Goal: Book appointment/travel/reservation

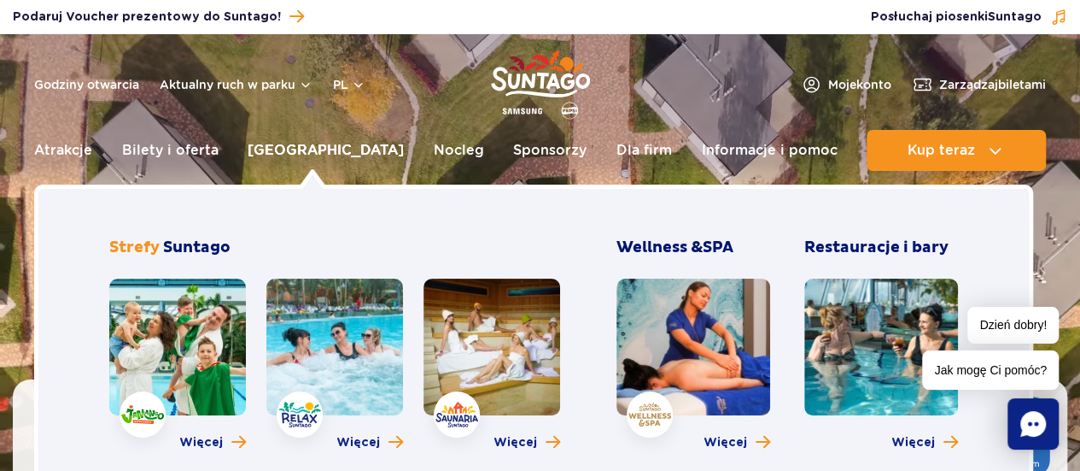
click at [290, 146] on link "[GEOGRAPHIC_DATA]" at bounding box center [326, 150] width 156 height 41
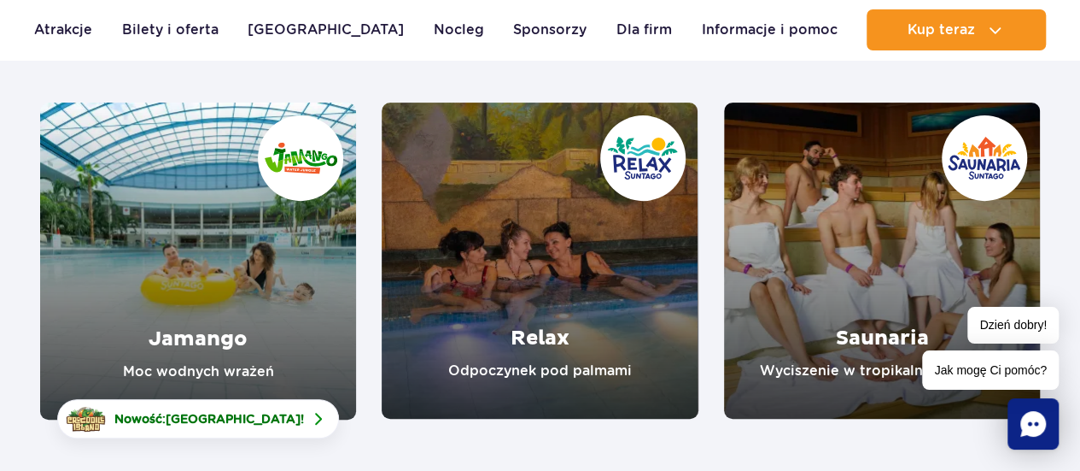
scroll to position [217, 0]
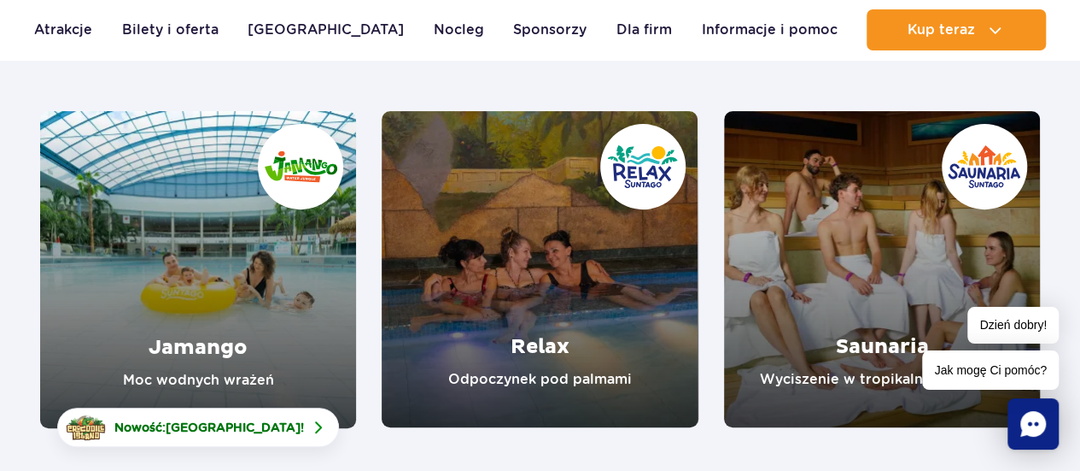
click at [519, 354] on link "Relax" at bounding box center [540, 269] width 316 height 316
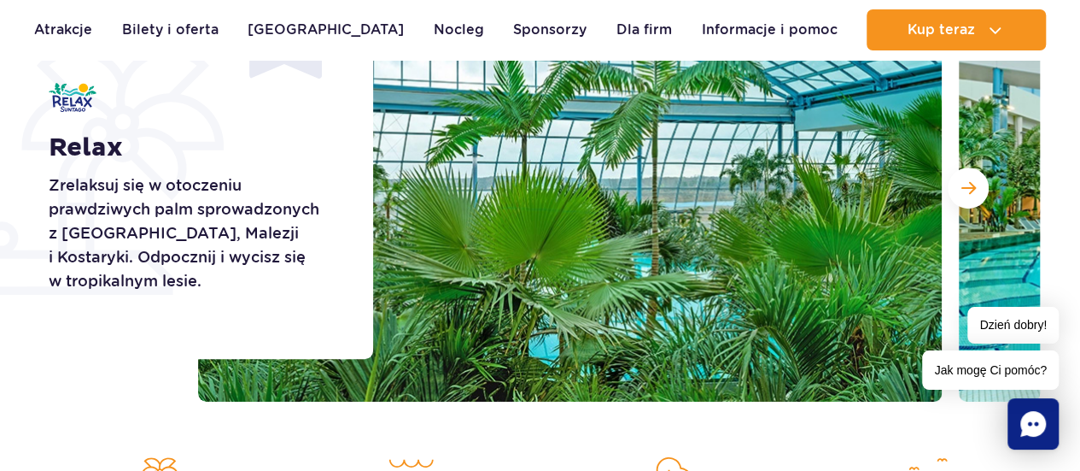
scroll to position [321, 0]
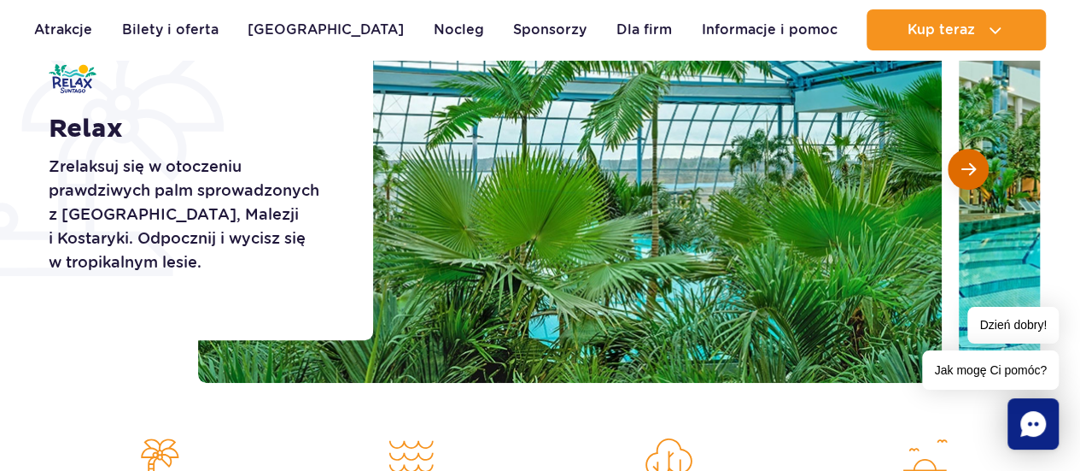
click at [962, 172] on span "Następny slajd" at bounding box center [969, 168] width 15 height 15
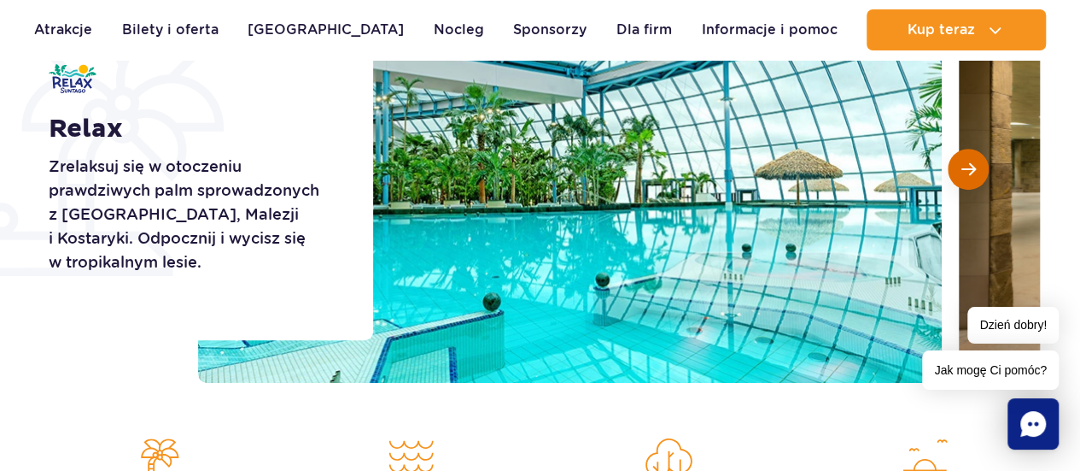
click at [962, 172] on span "Następny slajd" at bounding box center [969, 168] width 15 height 15
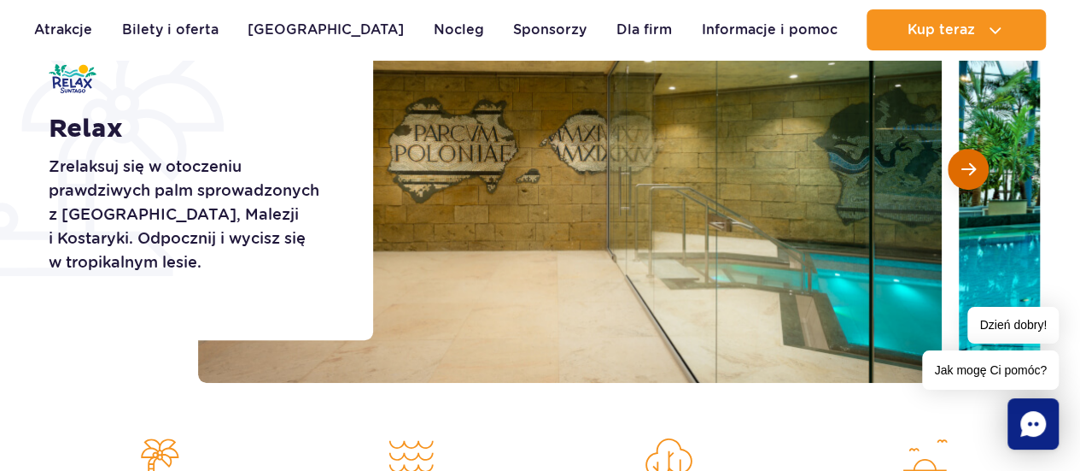
click at [962, 172] on span "Następny slajd" at bounding box center [969, 168] width 15 height 15
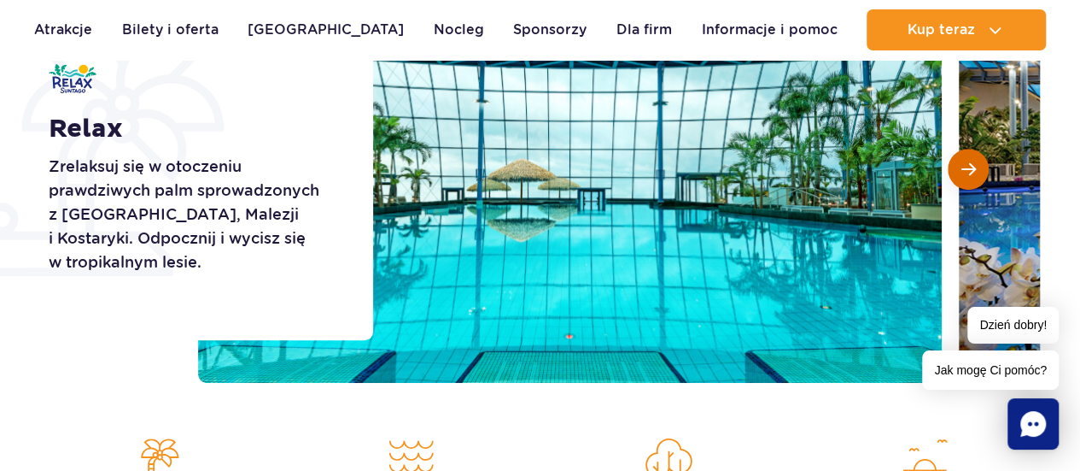
click at [978, 170] on button "Następny slajd" at bounding box center [968, 169] width 41 height 41
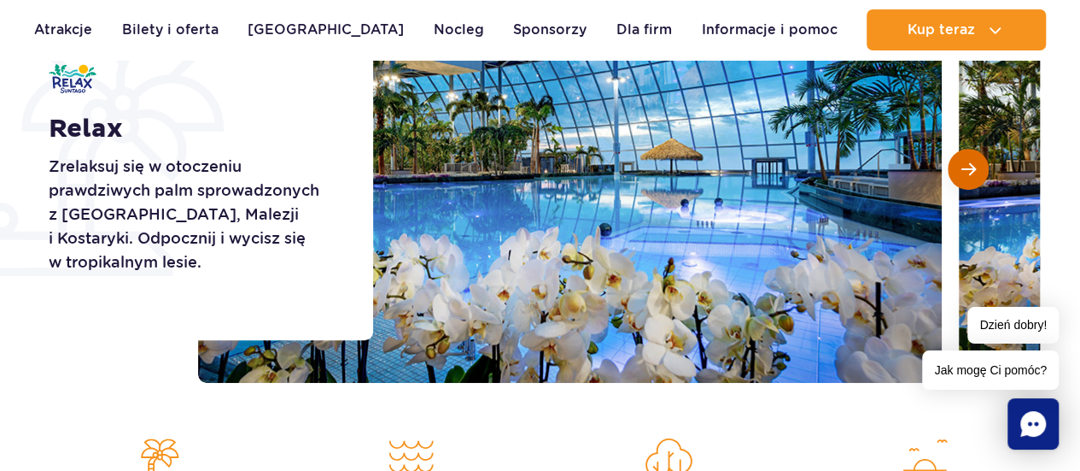
click at [978, 170] on button "Następny slajd" at bounding box center [968, 169] width 41 height 41
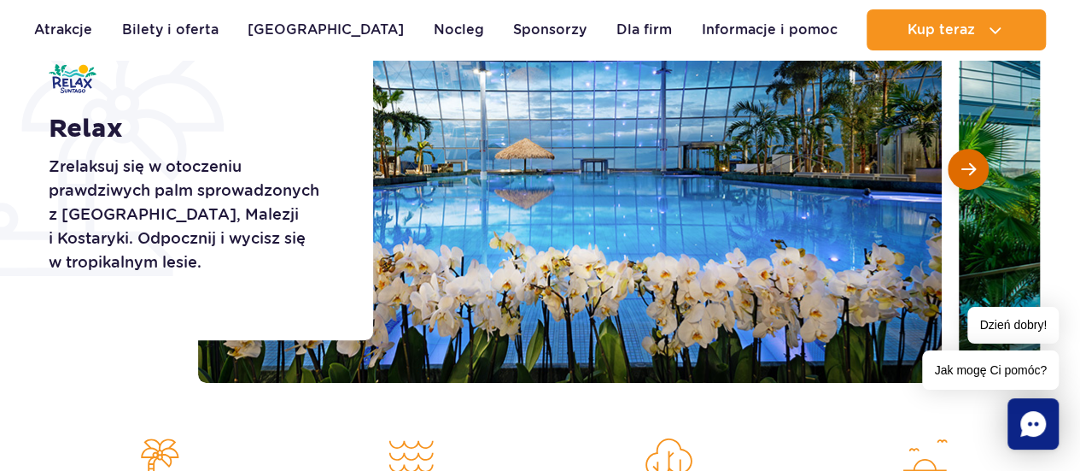
click at [978, 170] on button "Następny slajd" at bounding box center [968, 169] width 41 height 41
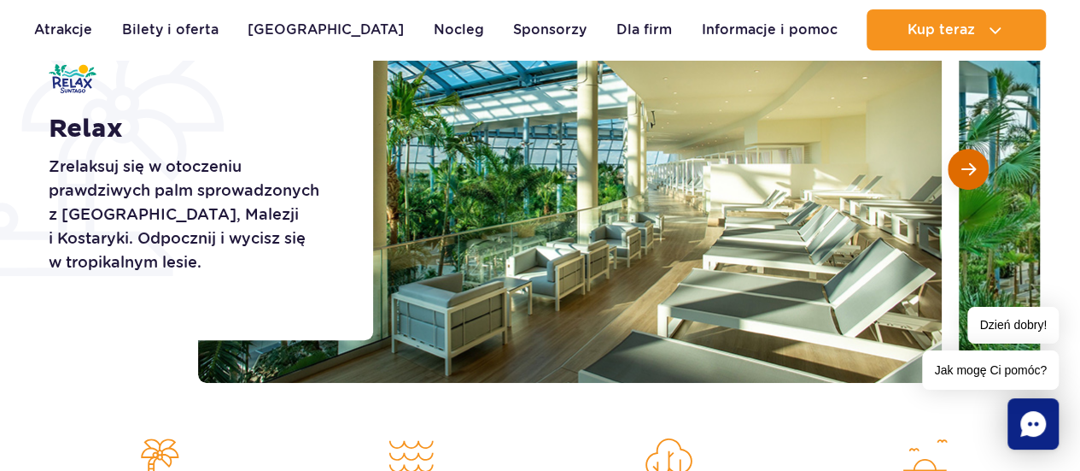
click at [978, 170] on button "Następny slajd" at bounding box center [968, 169] width 41 height 41
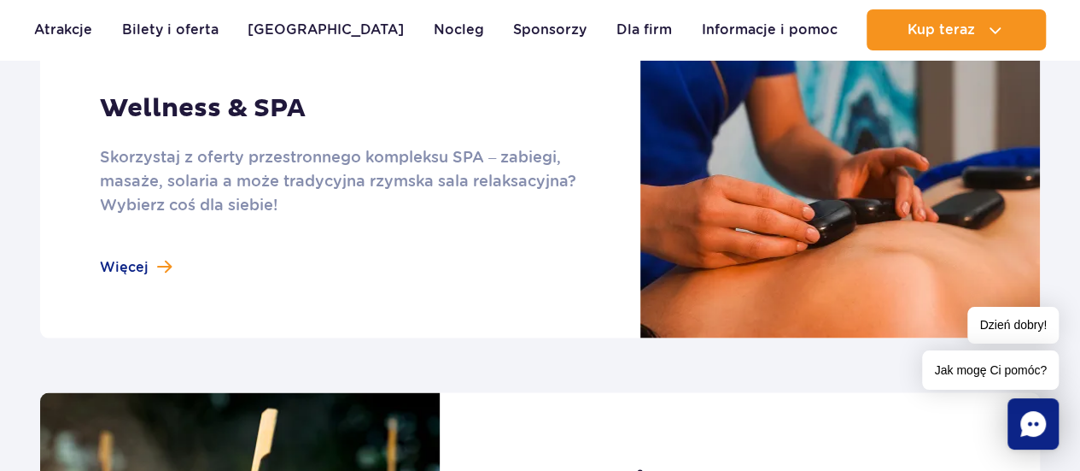
scroll to position [0, 0]
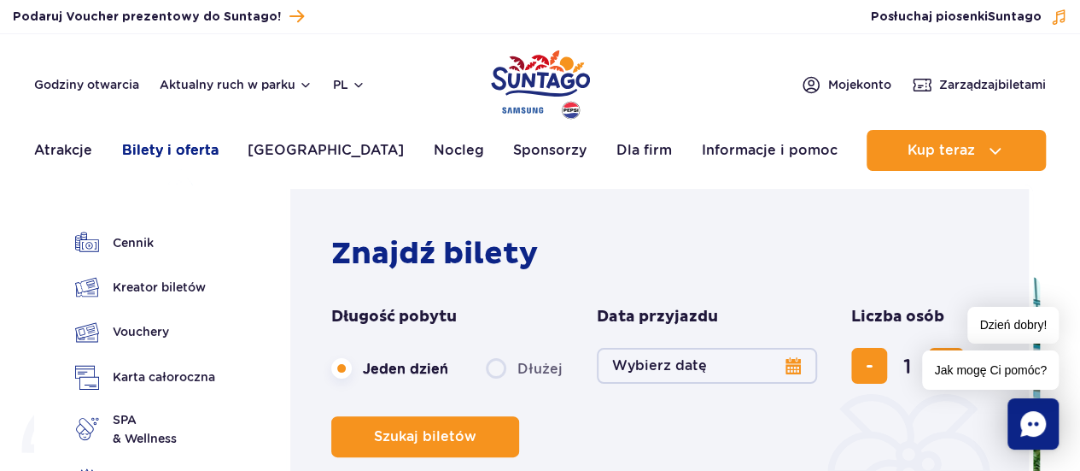
click at [200, 143] on link "Bilety i oferta" at bounding box center [170, 150] width 97 height 41
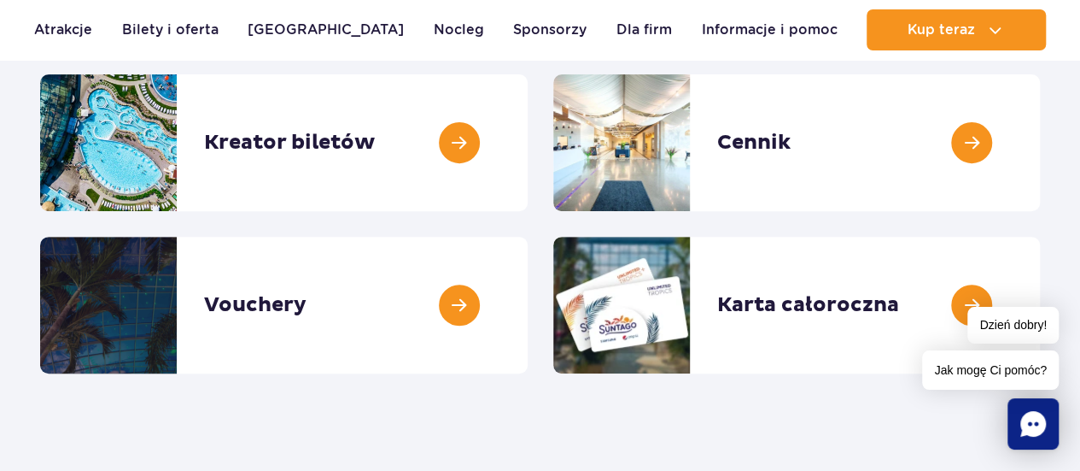
scroll to position [258, 0]
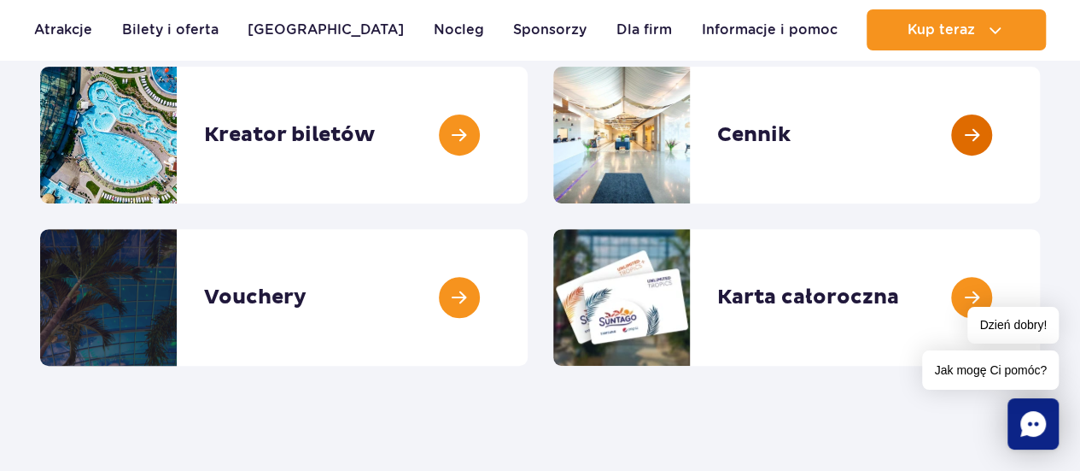
click at [1040, 129] on link at bounding box center [1040, 135] width 0 height 137
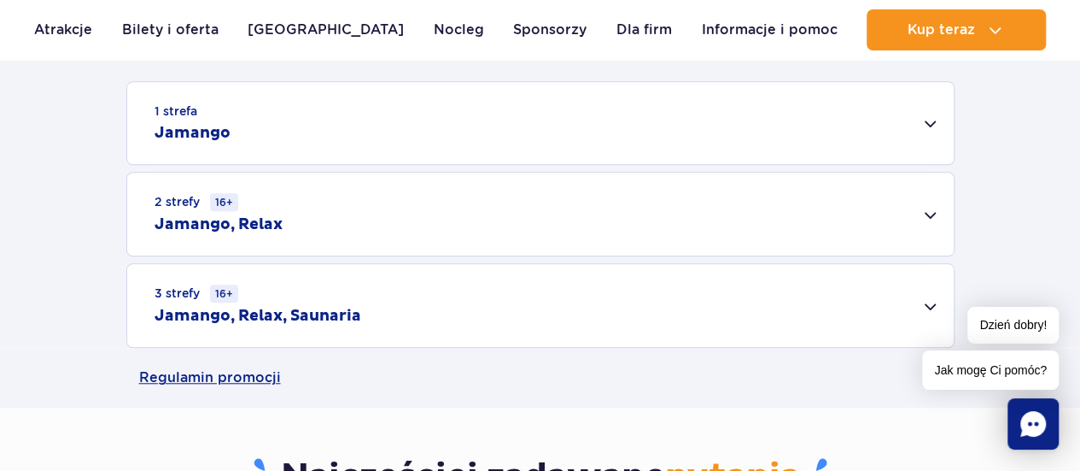
scroll to position [559, 0]
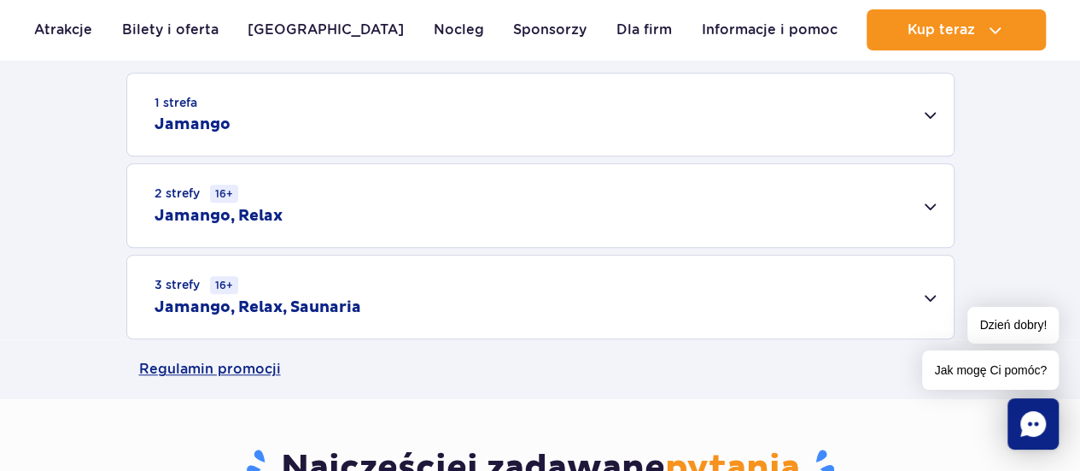
click at [929, 300] on div "3 strefy 16+ Jamango, Relax, Saunaria" at bounding box center [540, 296] width 827 height 83
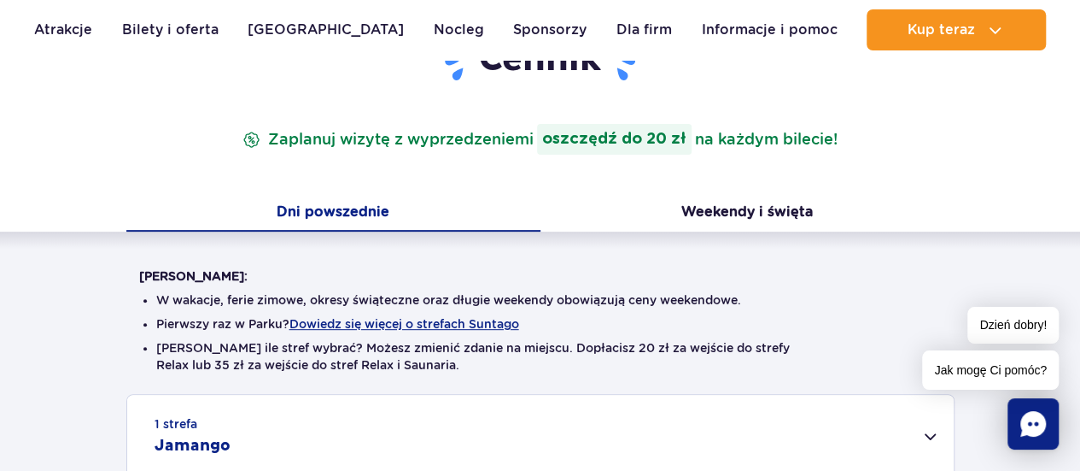
scroll to position [234, 0]
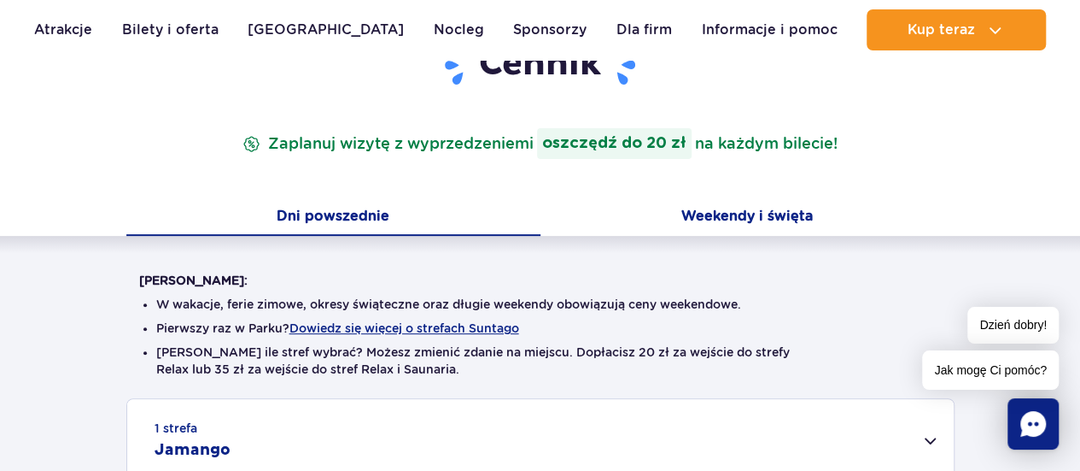
click at [770, 216] on button "Weekendy i święta" at bounding box center [748, 218] width 414 height 36
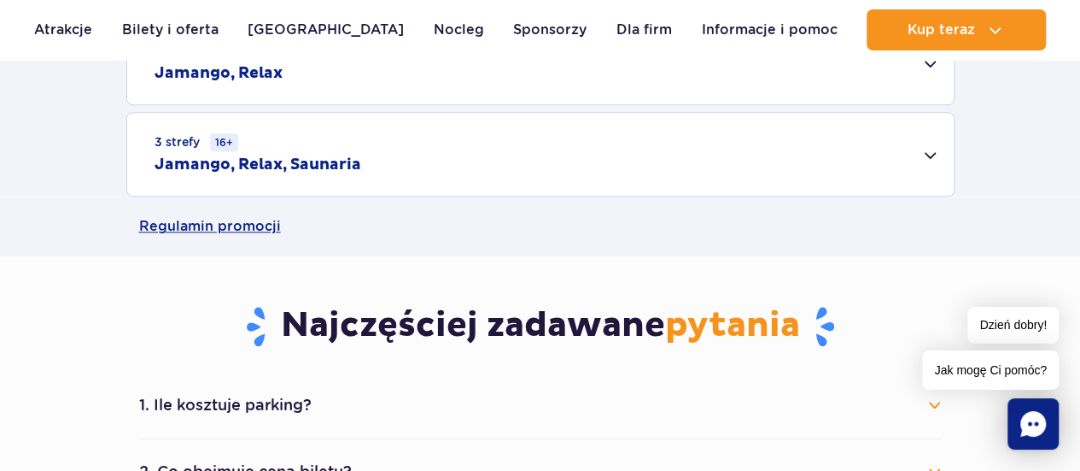
scroll to position [667, 0]
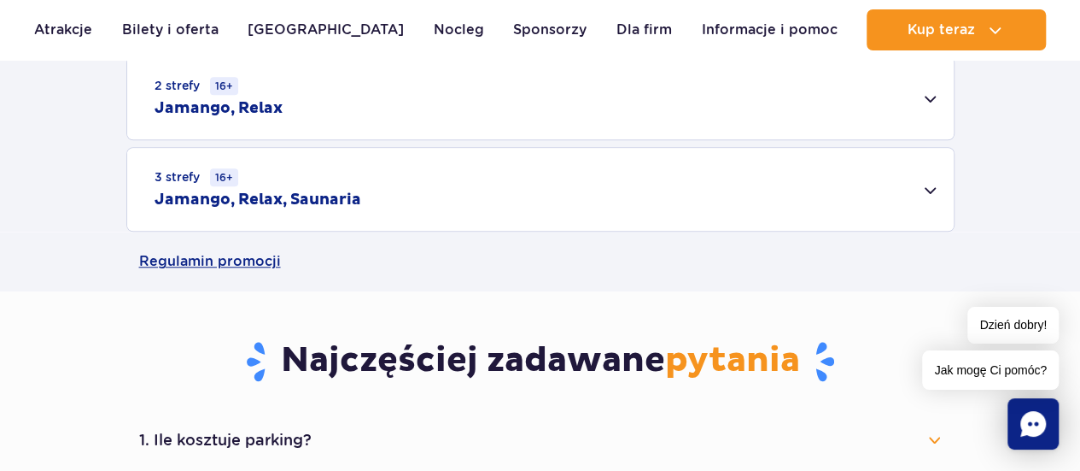
click at [933, 96] on div "2 strefy 16+ Jamango, Relax" at bounding box center [540, 97] width 827 height 83
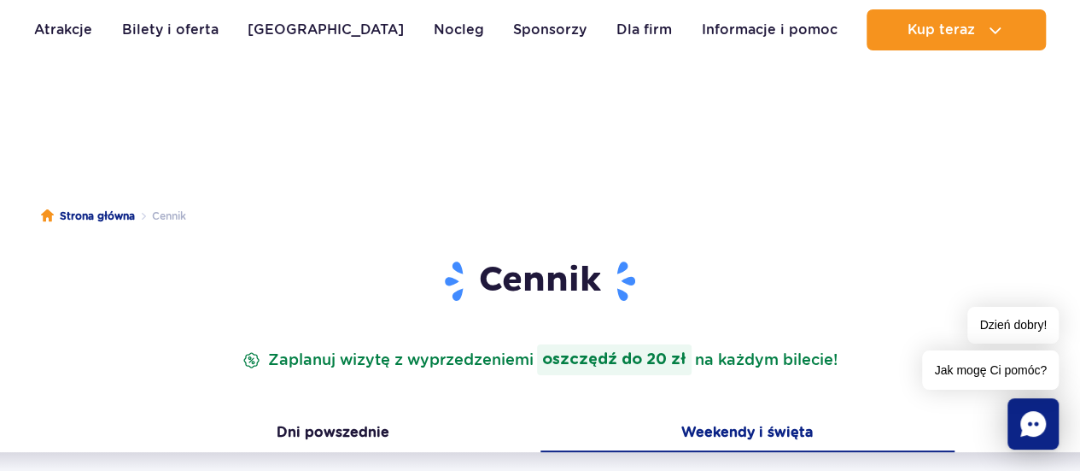
scroll to position [0, 0]
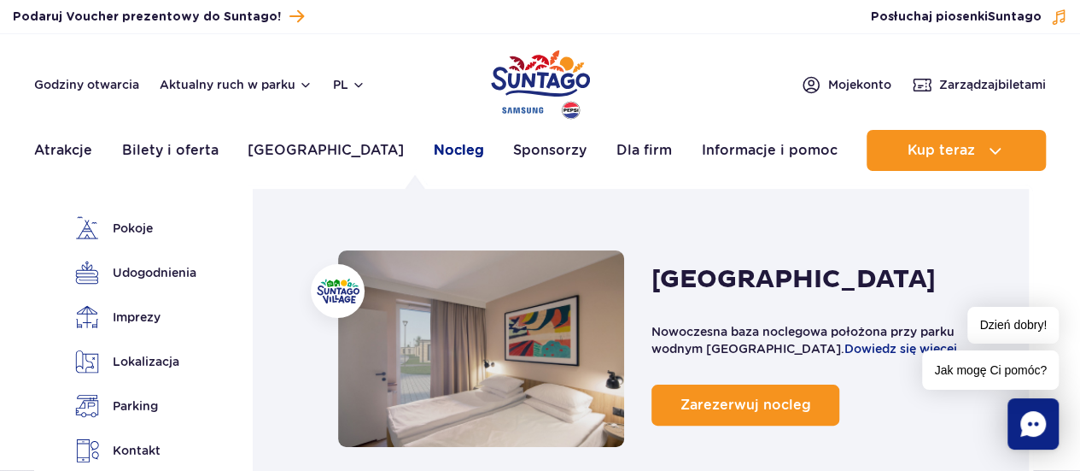
click at [434, 152] on link "Nocleg" at bounding box center [459, 150] width 50 height 41
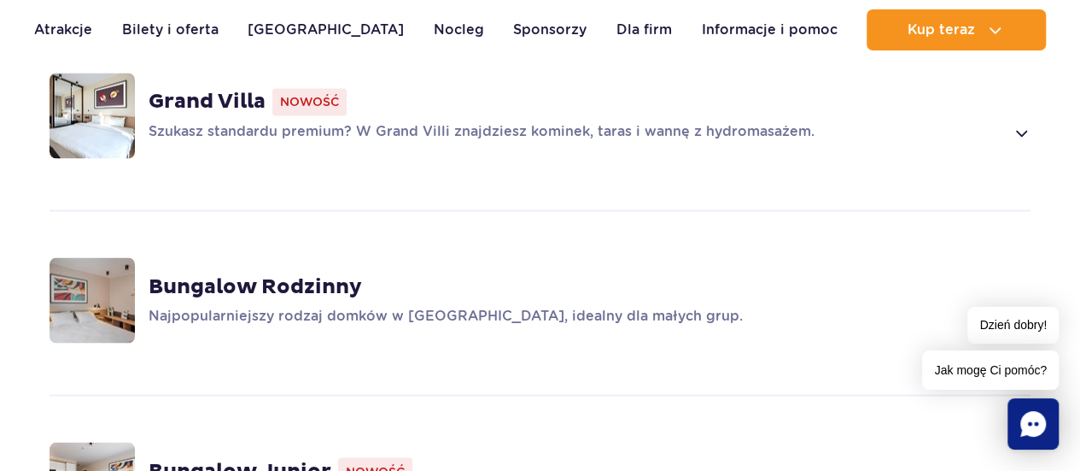
scroll to position [1461, 0]
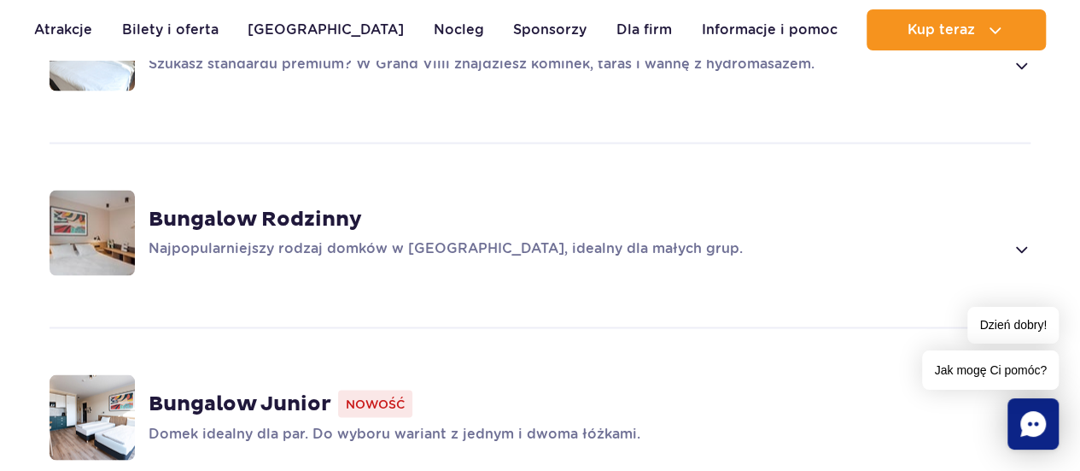
click at [1028, 249] on span at bounding box center [1021, 248] width 20 height 20
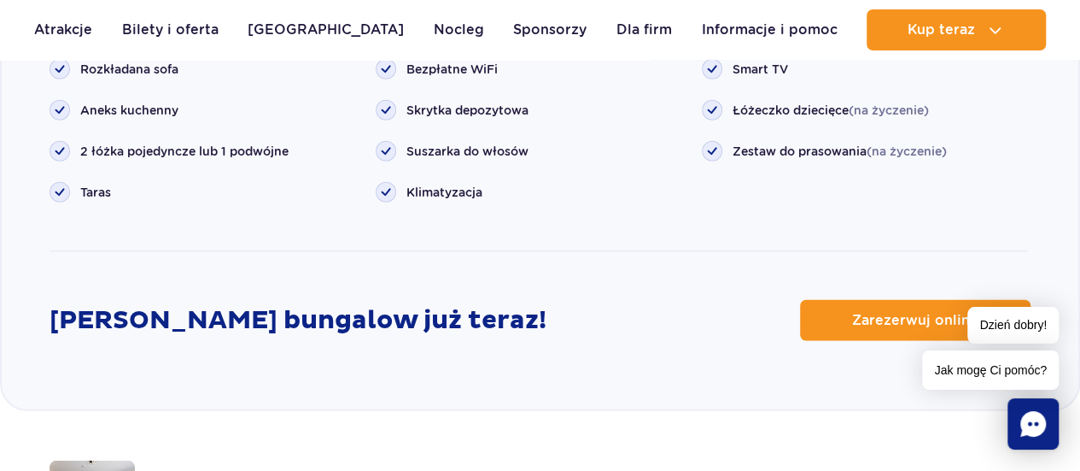
scroll to position [2462, 0]
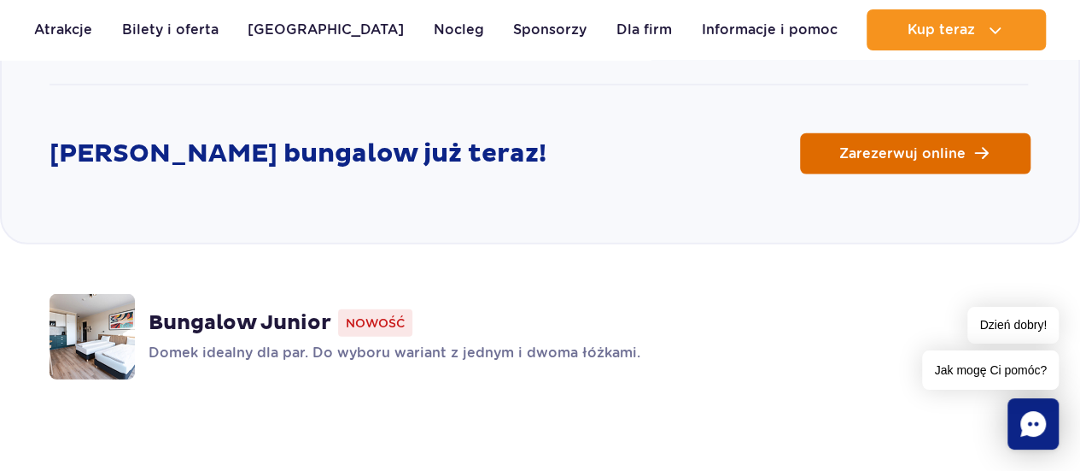
click at [910, 155] on span "Zarezerwuj online" at bounding box center [903, 154] width 126 height 14
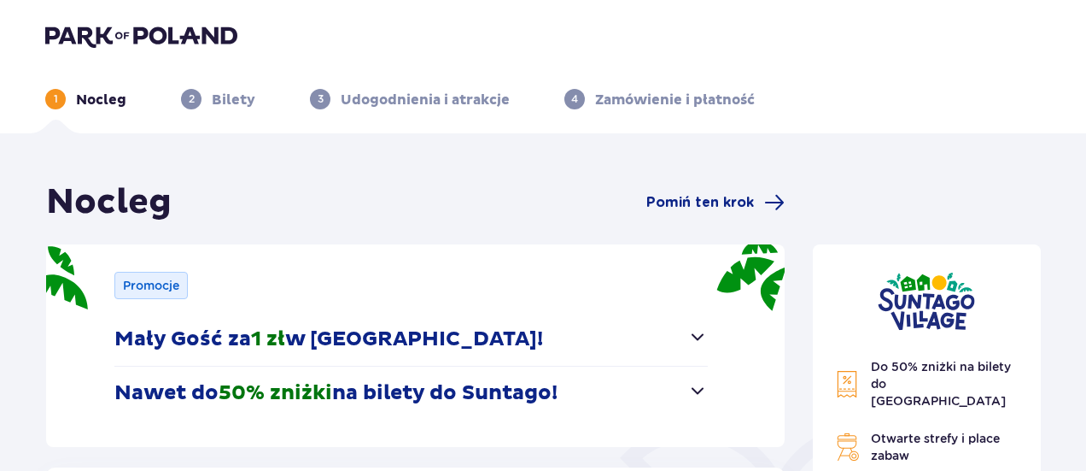
drag, startPoint x: 1086, startPoint y: 69, endPoint x: 1088, endPoint y: 105, distance: 36.0
click at [1086, 105] on html "1 Nocleg 2 Bilety 3 Udogodnienia i atrakcje 4 Zamówienie i płatność Nocleg Pomi…" at bounding box center [543, 235] width 1086 height 471
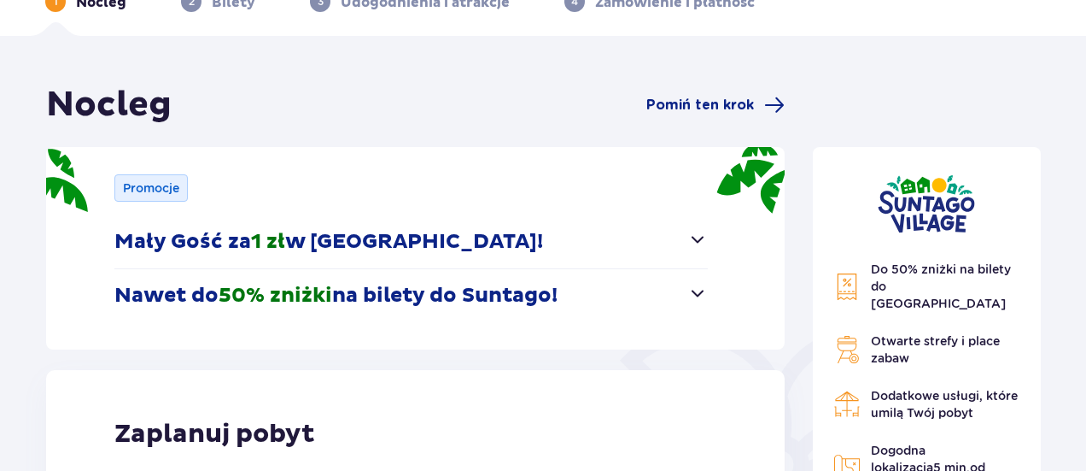
scroll to position [91, 0]
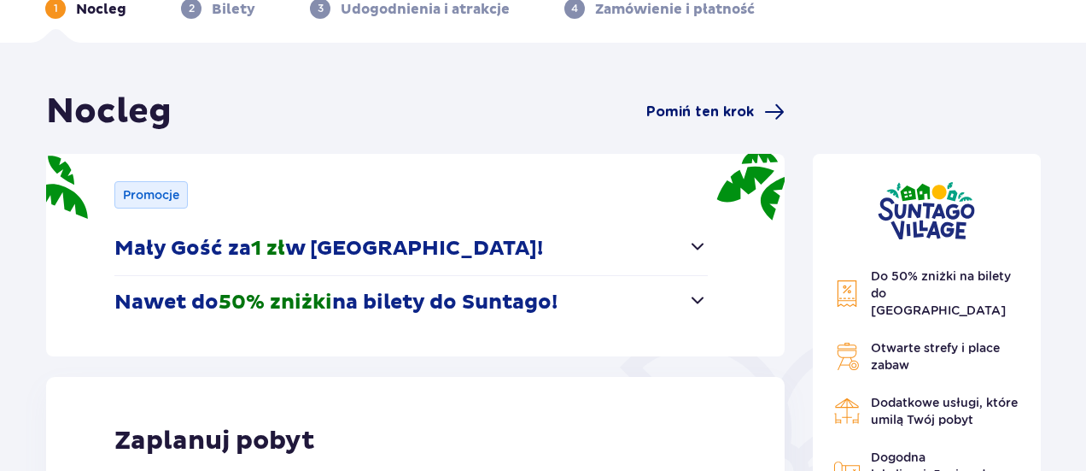
click at [685, 112] on span "Pomiń ten krok" at bounding box center [701, 111] width 108 height 19
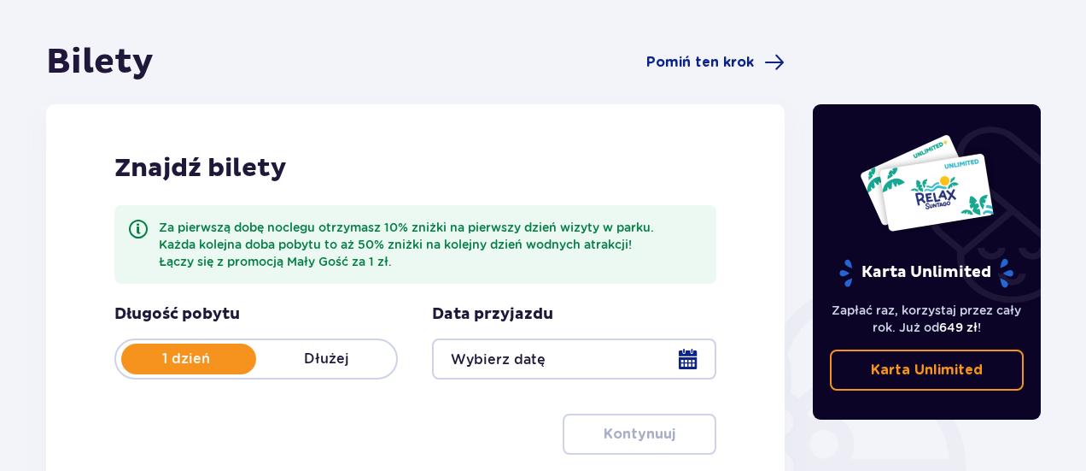
scroll to position [138, 0]
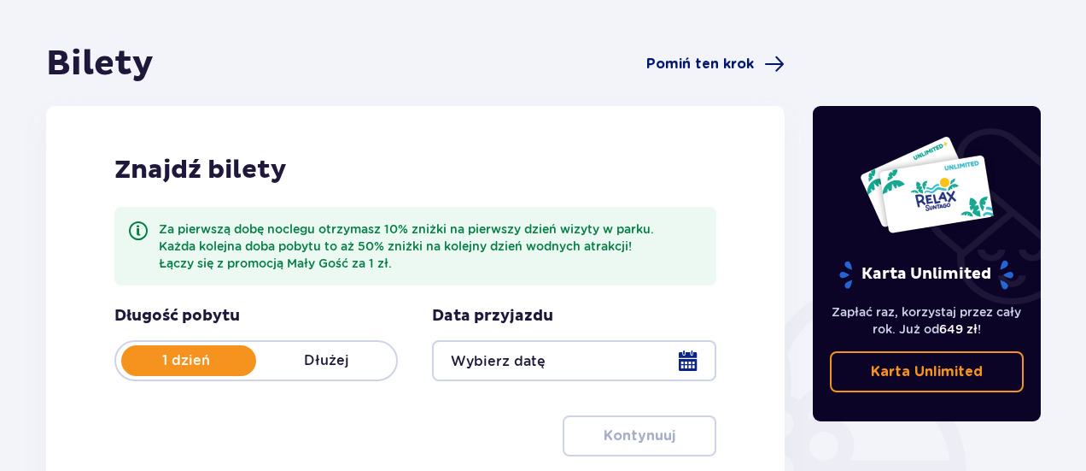
click at [700, 64] on span "Pomiń ten krok" at bounding box center [701, 64] width 108 height 19
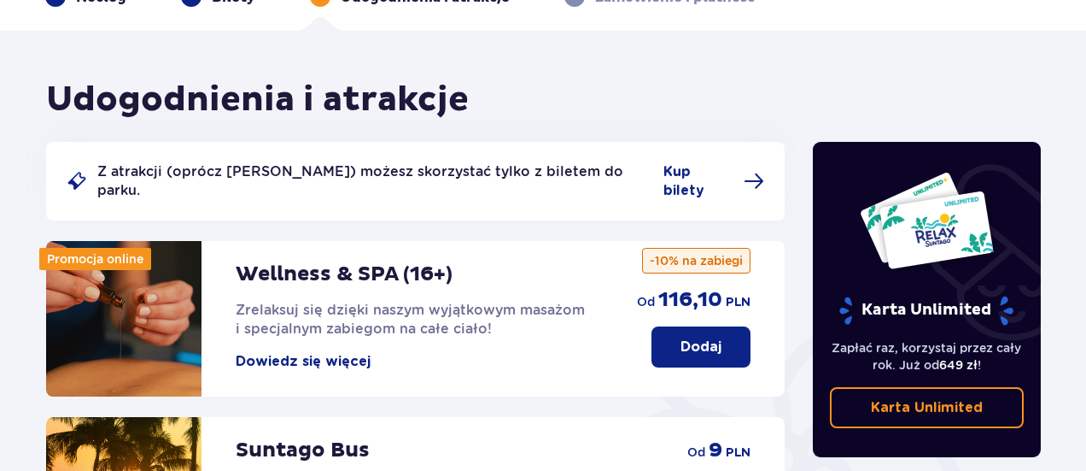
scroll to position [101, 0]
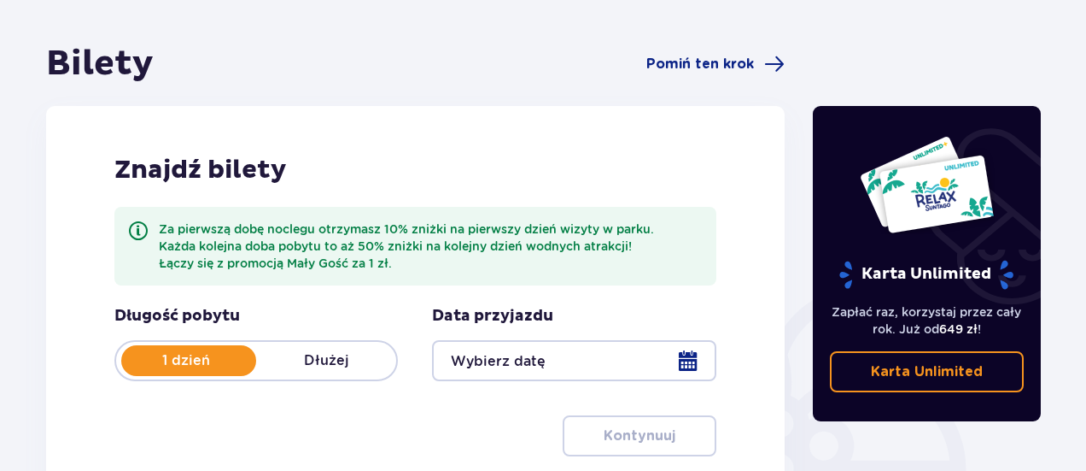
scroll to position [138, 0]
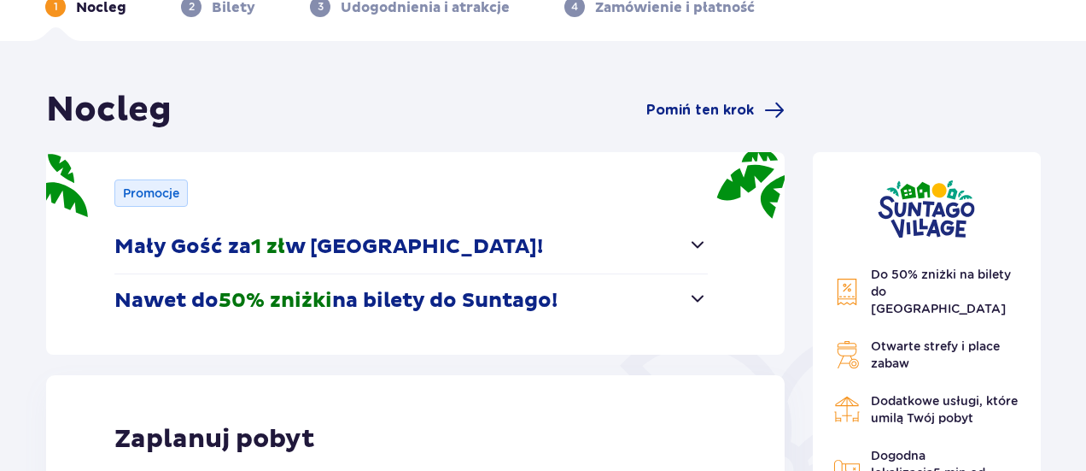
scroll to position [91, 0]
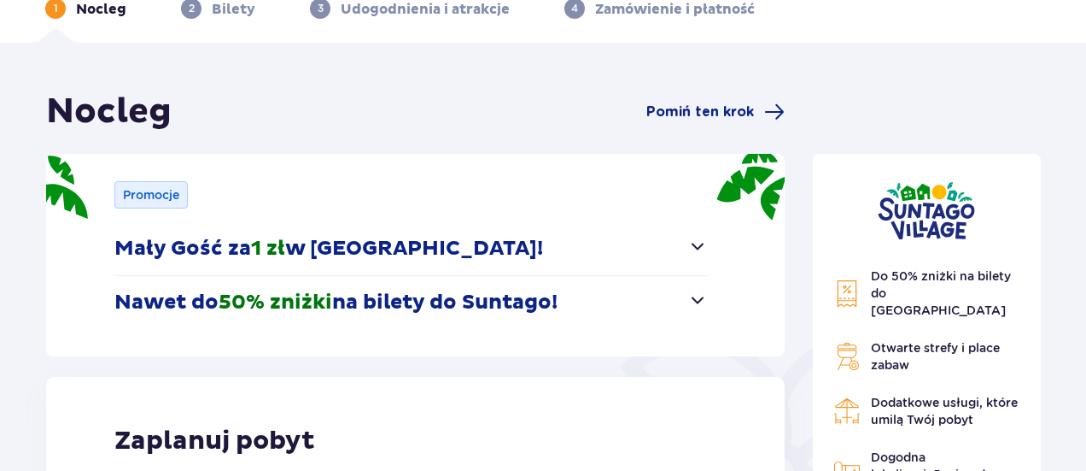
click at [697, 303] on span "button" at bounding box center [698, 300] width 20 height 20
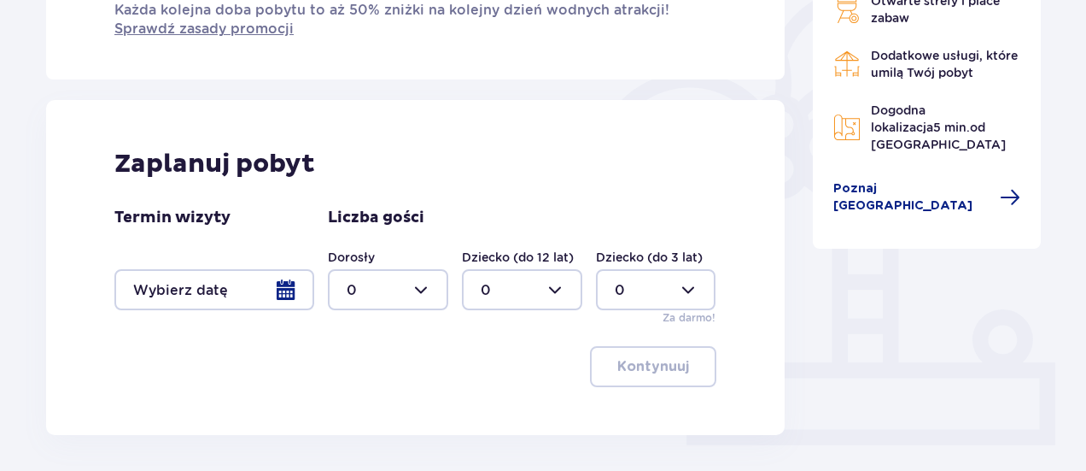
scroll to position [444, 0]
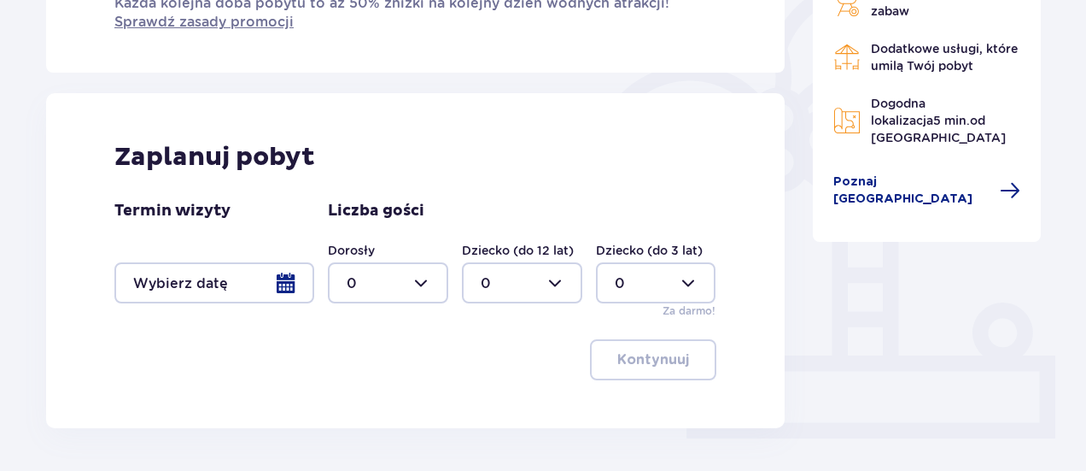
click at [293, 283] on div at bounding box center [214, 282] width 200 height 41
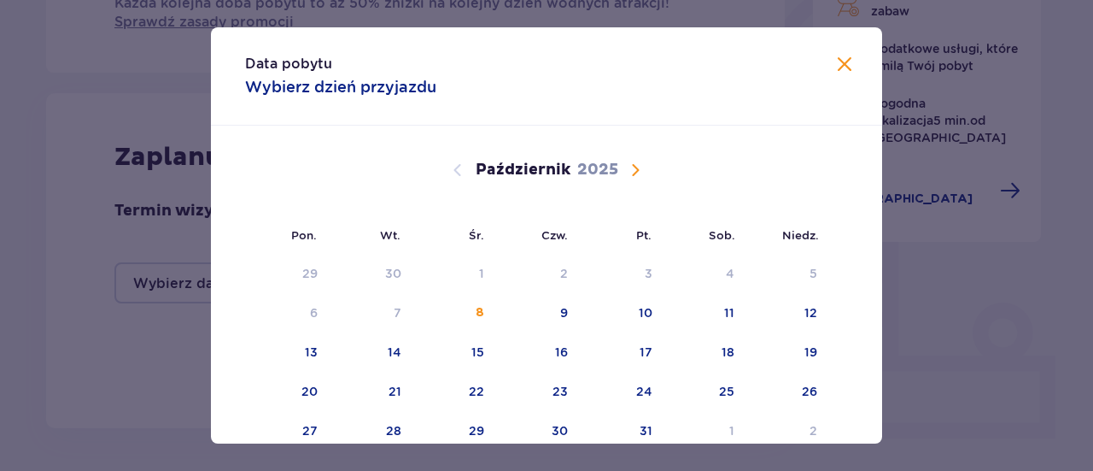
click at [635, 167] on span "Następny miesiąc" at bounding box center [635, 170] width 20 height 20
click at [642, 313] on div "7" at bounding box center [646, 312] width 8 height 17
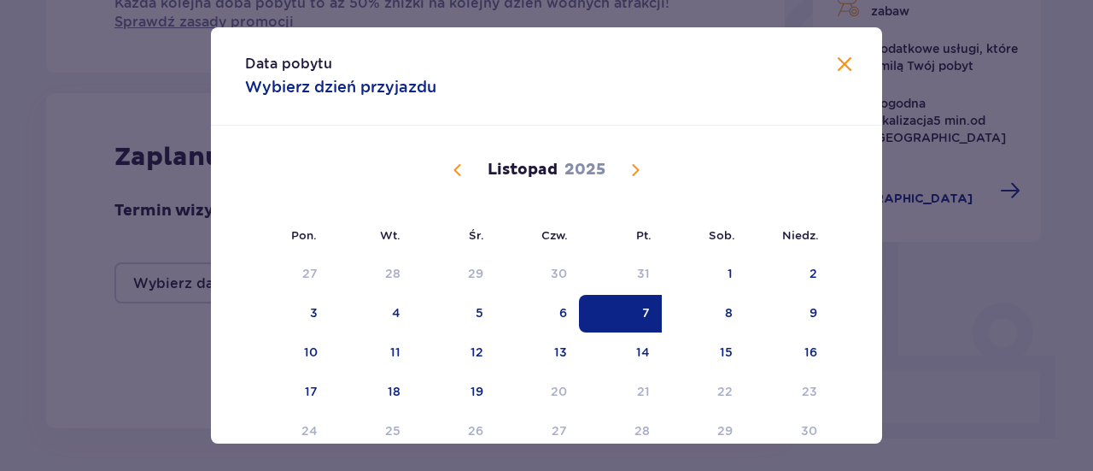
click at [842, 58] on span "Zamknij" at bounding box center [844, 65] width 20 height 20
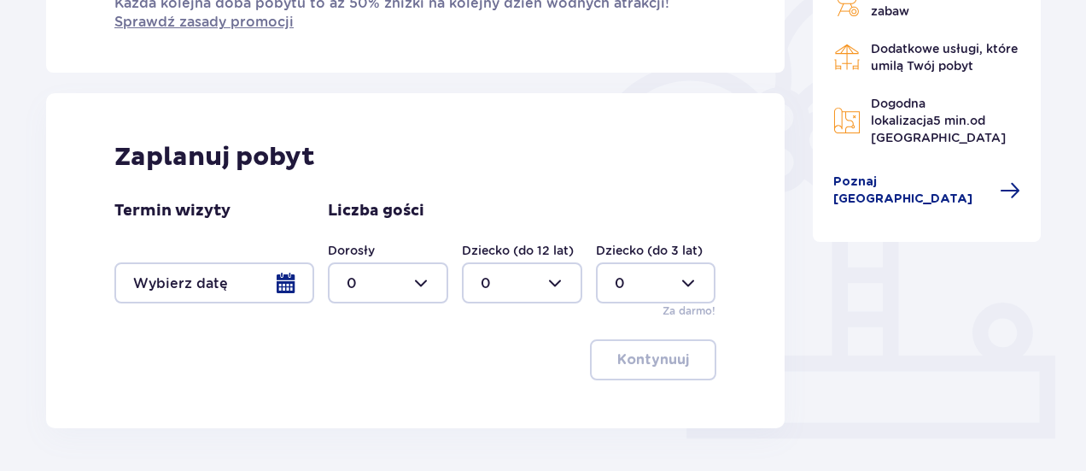
click at [277, 278] on div at bounding box center [214, 282] width 200 height 41
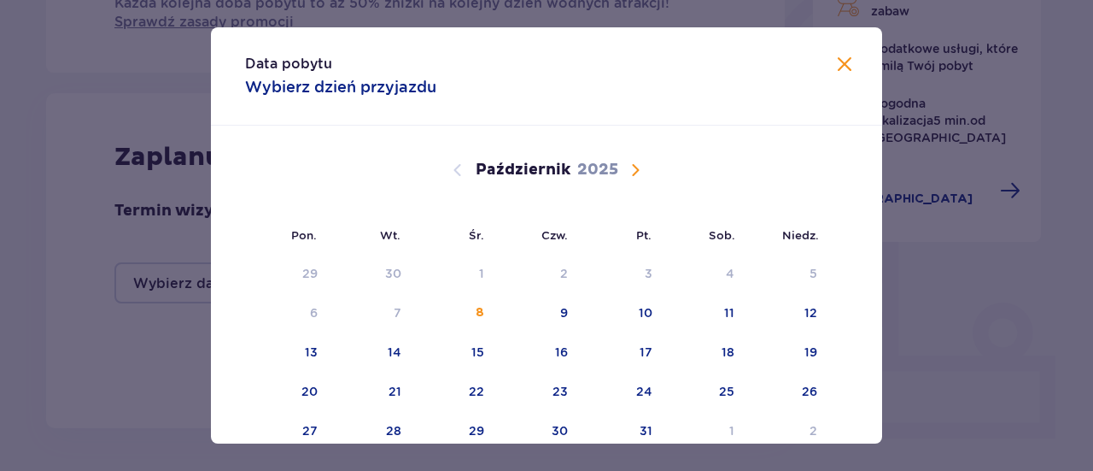
click at [630, 170] on span "Następny miesiąc" at bounding box center [635, 170] width 20 height 20
click at [644, 313] on div "7" at bounding box center [646, 312] width 8 height 17
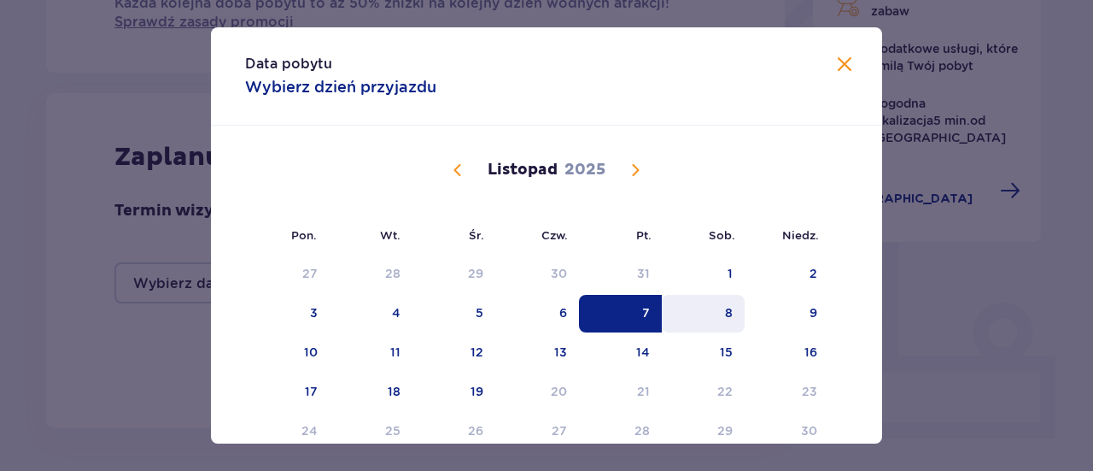
click at [718, 318] on div "8" at bounding box center [703, 314] width 83 height 38
type input "07.11.25 - 08.11.25"
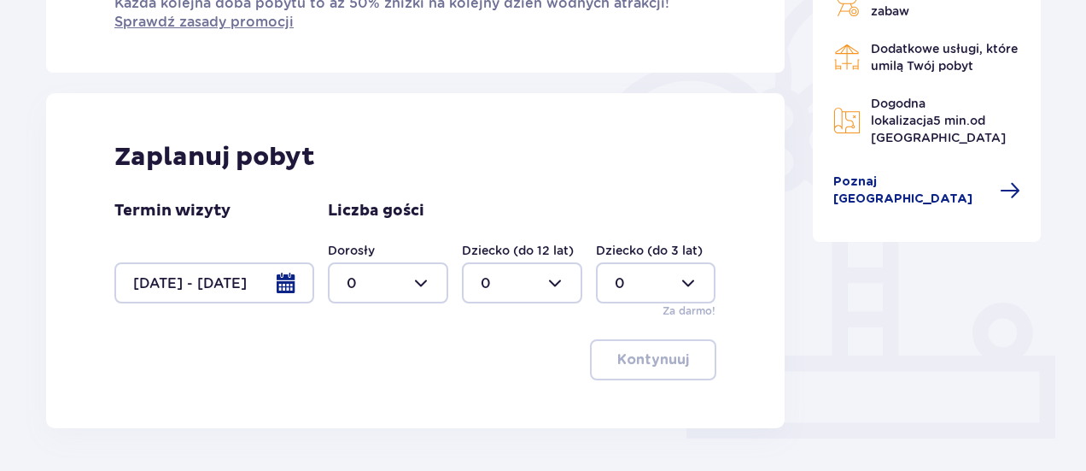
click at [820, 305] on div "Do 50% zniżki na bilety do parku Suntago Otwarte strefy i place zabaw Dodatkowe…" at bounding box center [927, 93] width 256 height 713
click at [419, 284] on div at bounding box center [388, 282] width 120 height 41
click at [395, 218] on div "3" at bounding box center [388, 223] width 83 height 19
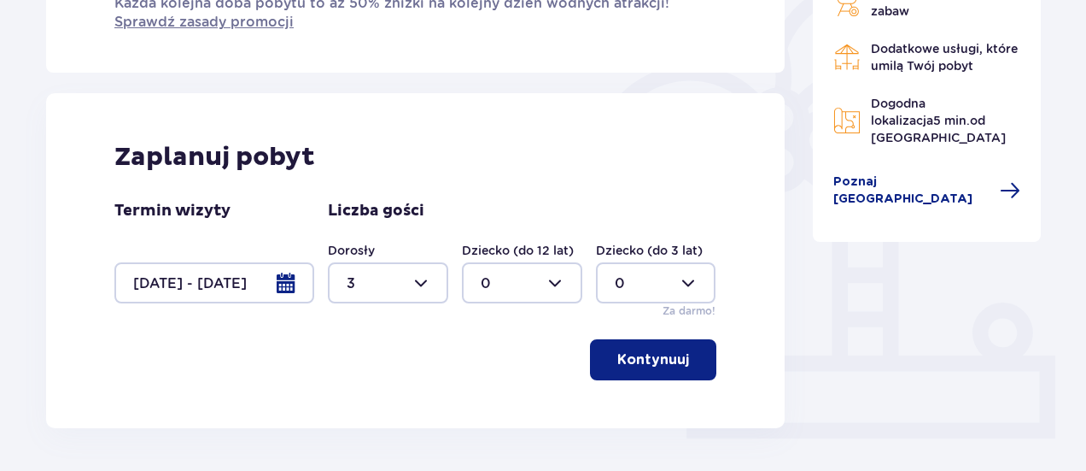
click at [428, 287] on div at bounding box center [388, 282] width 120 height 41
drag, startPoint x: 440, startPoint y: 123, endPoint x: 444, endPoint y: 144, distance: 21.8
click at [444, 144] on span "0 1 2 3 4 5 6 7 8 9 10 11 12 13 14 15 16 17 18" at bounding box center [388, 172] width 120 height 171
click at [356, 133] on div "4" at bounding box center [388, 133] width 83 height 19
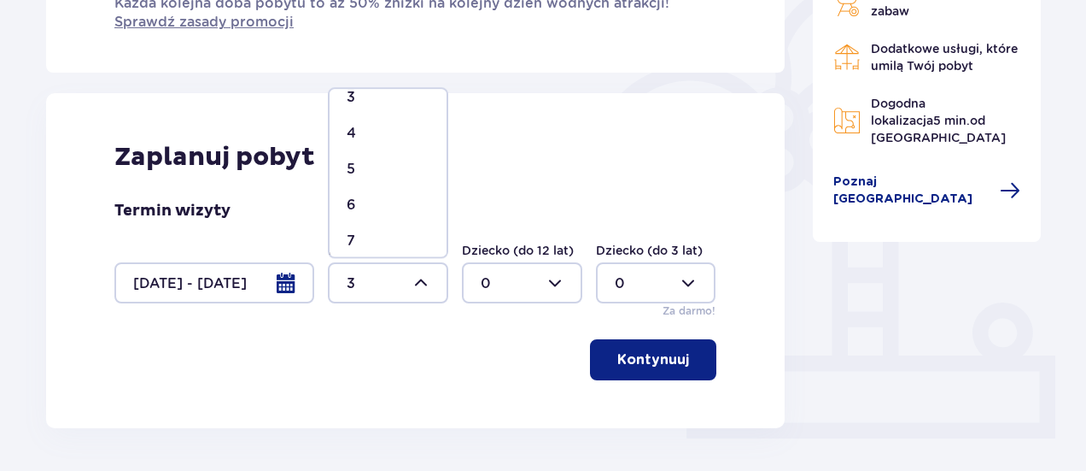
type input "4"
click at [655, 370] on button "Kontynuuj" at bounding box center [653, 359] width 126 height 41
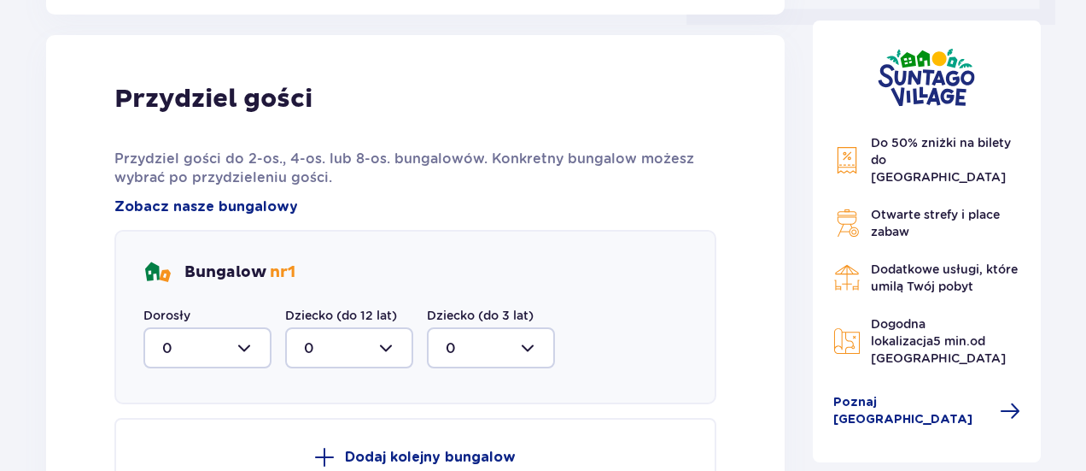
scroll to position [854, 0]
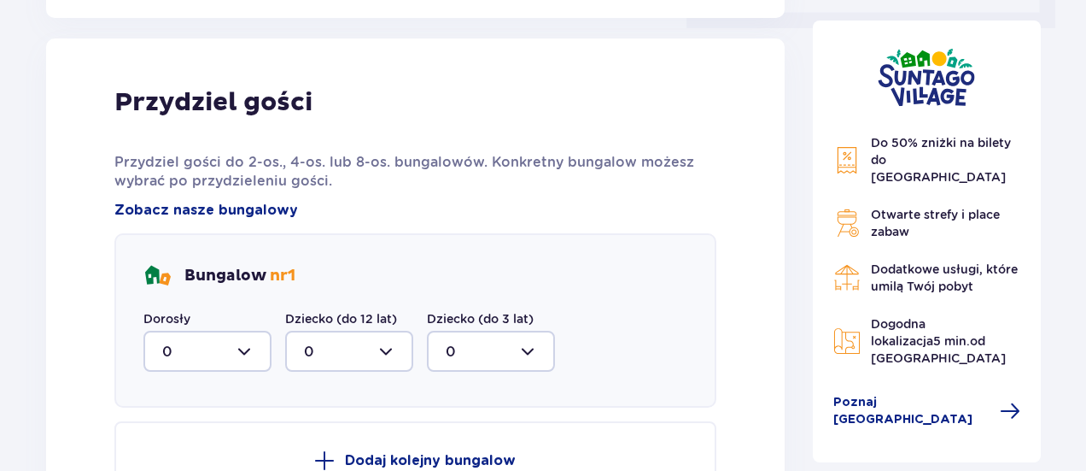
click at [243, 346] on div at bounding box center [207, 351] width 128 height 41
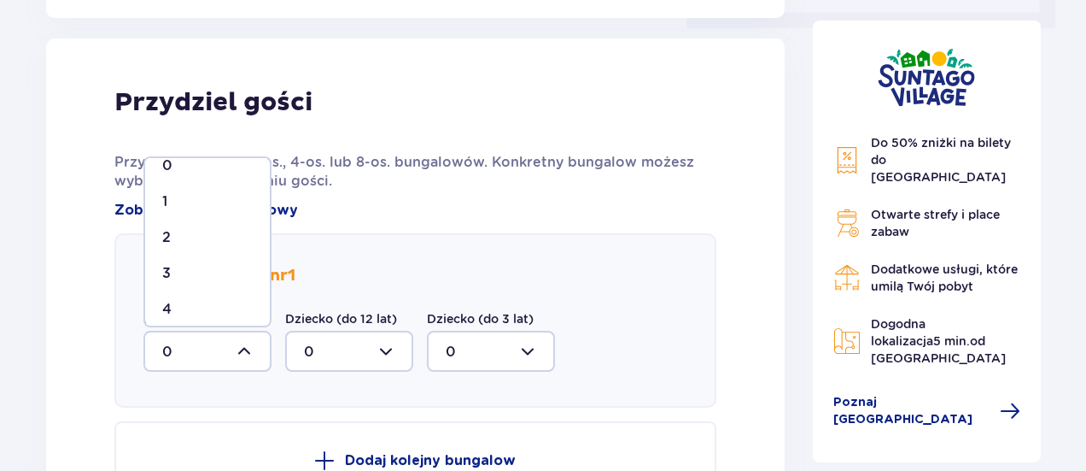
scroll to position [26, 0]
click at [220, 308] on div "4" at bounding box center [207, 302] width 91 height 19
type input "4"
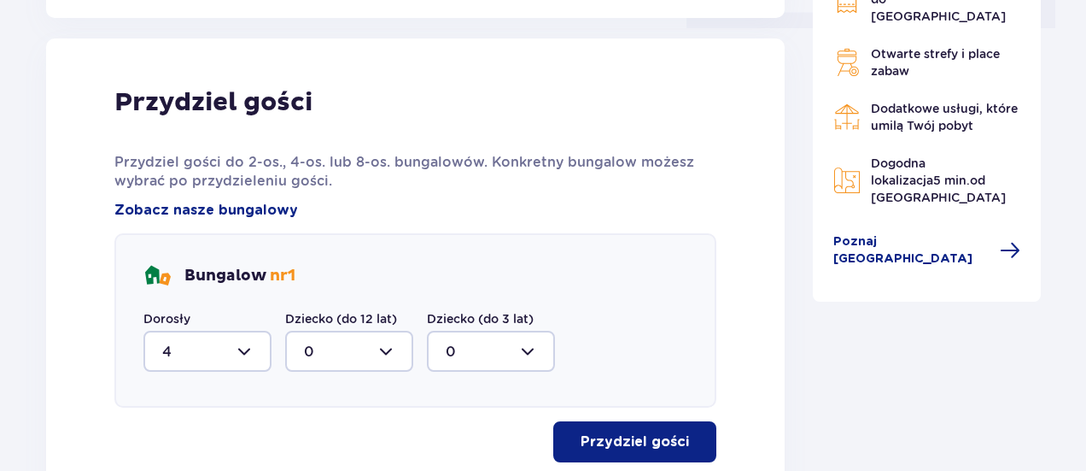
click at [653, 437] on p "Przydziel gości" at bounding box center [635, 441] width 108 height 19
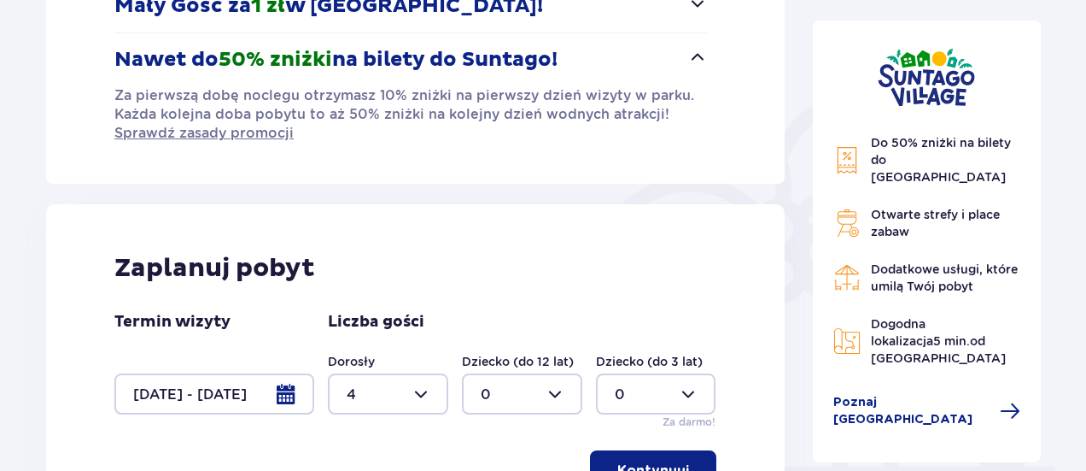
scroll to position [323, 0]
